Goal: Information Seeking & Learning: Compare options

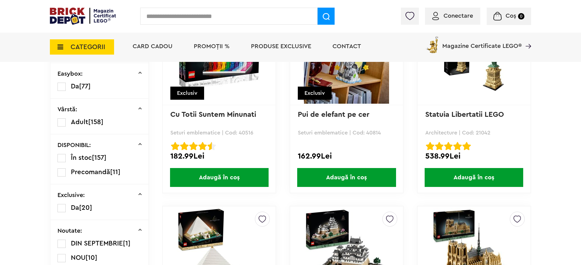
scroll to position [114, 0]
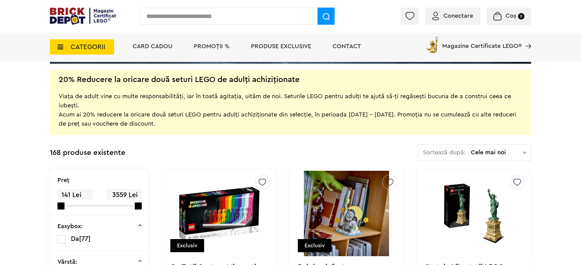
click at [522, 151] on span "Cele mai noi" at bounding box center [497, 152] width 52 height 6
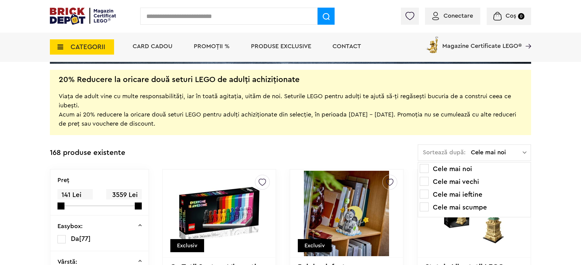
click at [472, 204] on li "Cele mai scumpe" at bounding box center [474, 207] width 109 height 10
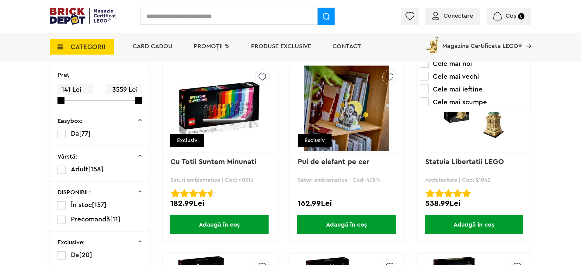
scroll to position [228, 0]
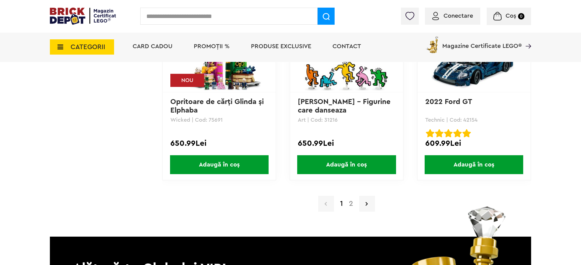
scroll to position [5951, 0]
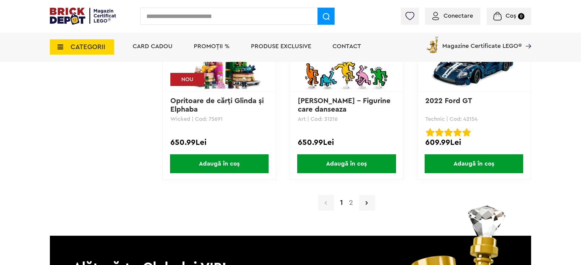
click at [353, 202] on link "2" at bounding box center [351, 202] width 10 height 7
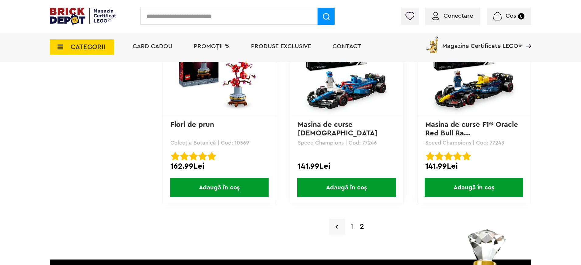
scroll to position [4794, 0]
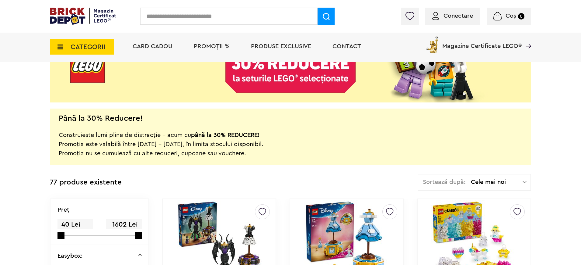
scroll to position [76, 0]
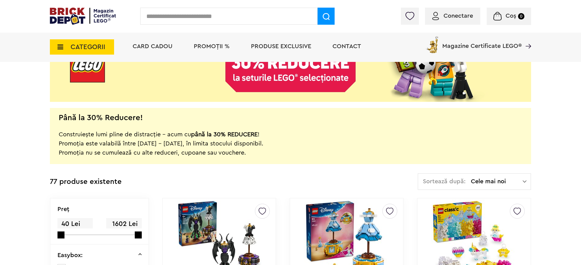
click at [520, 180] on span "Cele mai noi" at bounding box center [497, 181] width 52 height 6
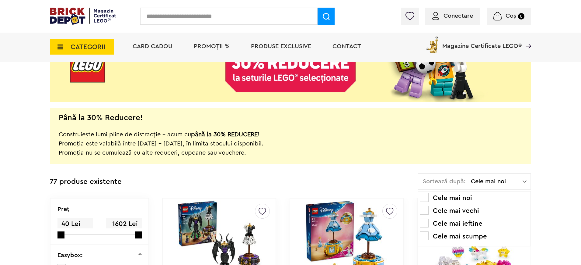
click at [467, 236] on li "Cele mai scumpe" at bounding box center [474, 236] width 109 height 10
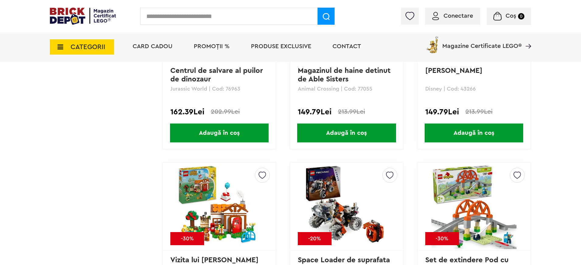
scroll to position [3021, 0]
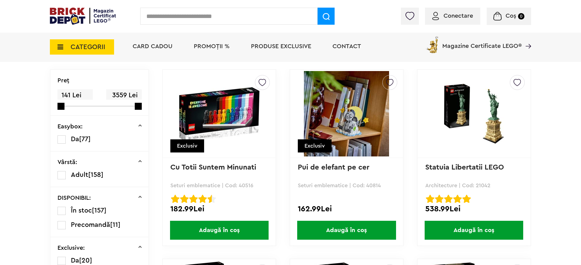
scroll to position [228, 0]
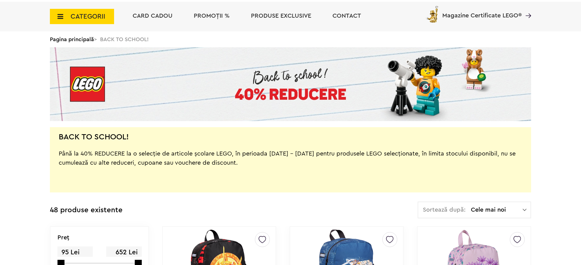
scroll to position [114, 0]
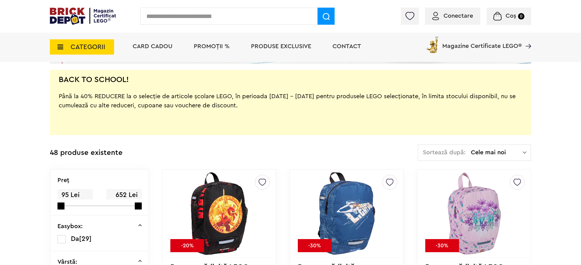
click at [518, 152] on span "Cele mai noi" at bounding box center [497, 152] width 52 height 6
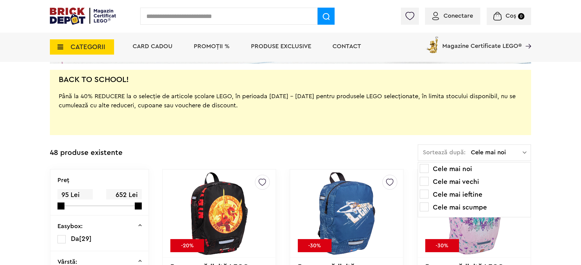
click at [470, 206] on li "Cele mai scumpe" at bounding box center [474, 207] width 109 height 10
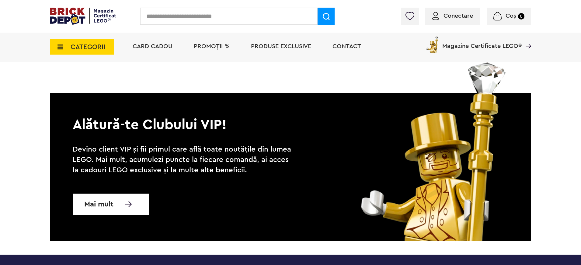
scroll to position [3132, 0]
